Goal: Information Seeking & Learning: Find specific fact

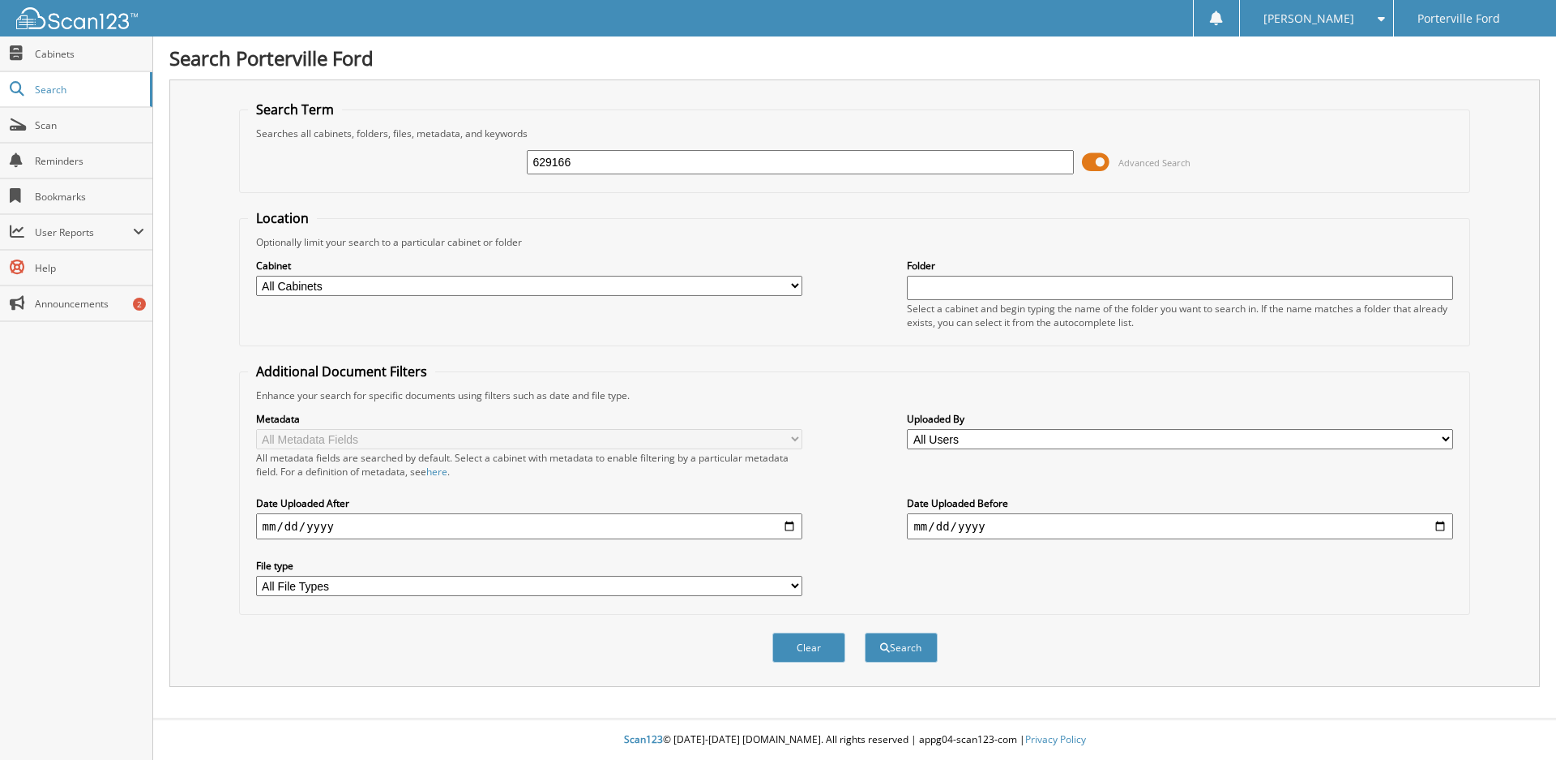
type input "629166"
click at [865, 632] on button "Search" at bounding box center [901, 647] width 73 height 30
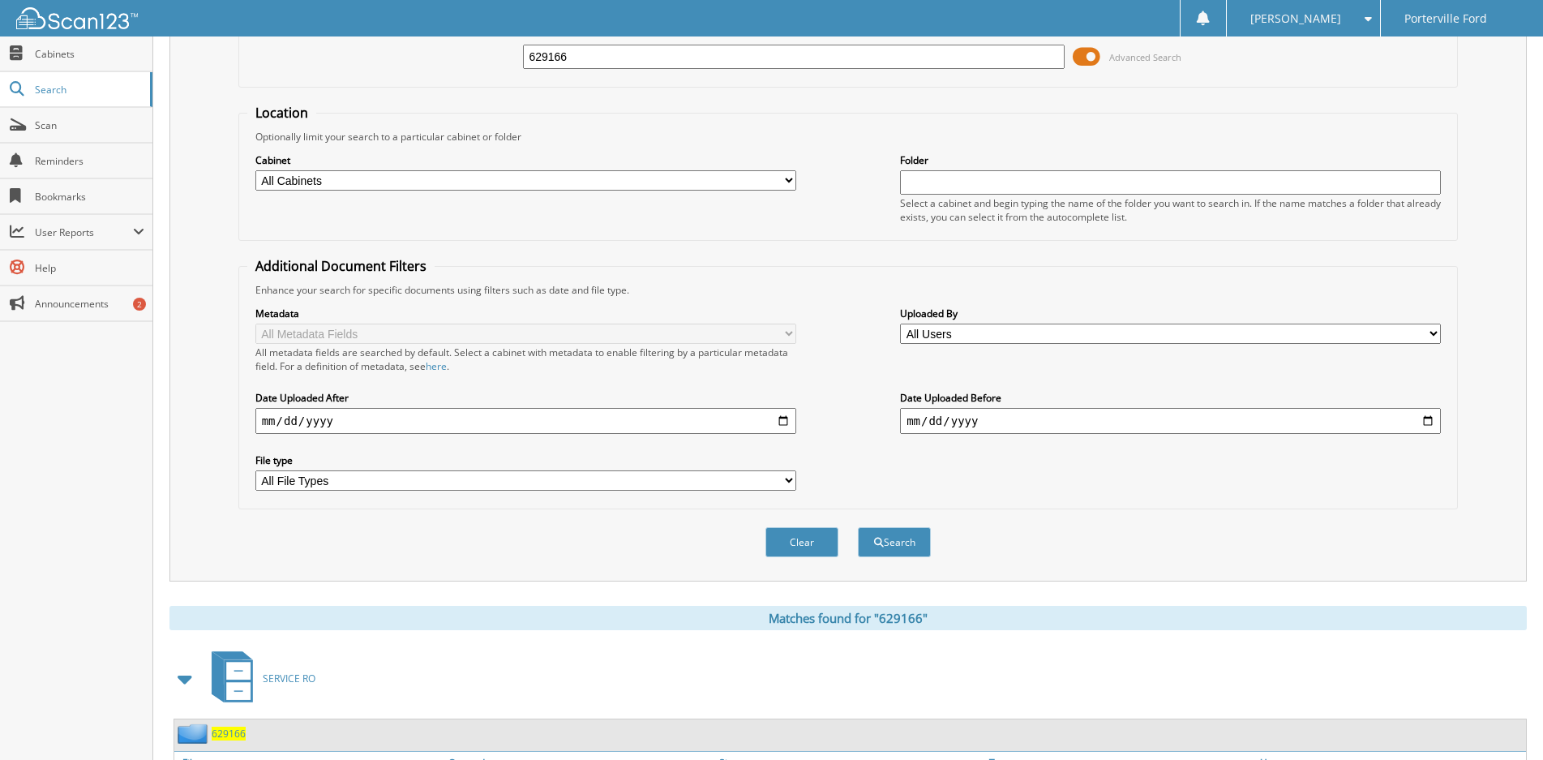
scroll to position [250, 0]
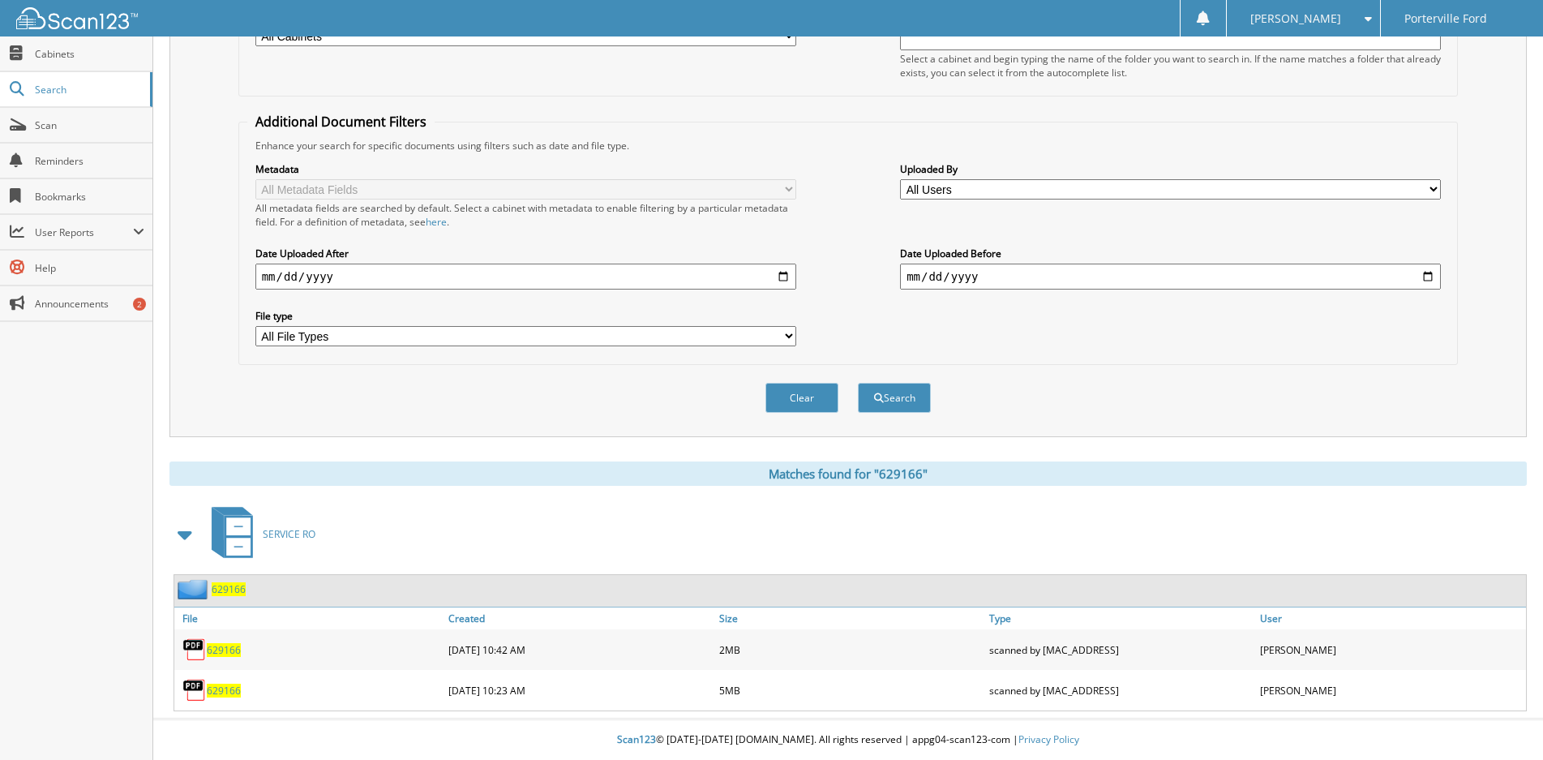
click at [221, 693] on span "629166" at bounding box center [224, 690] width 34 height 14
